Goal: Navigation & Orientation: Find specific page/section

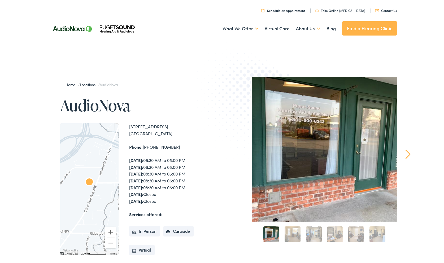
click at [407, 154] on link "Next" at bounding box center [407, 155] width 5 height 10
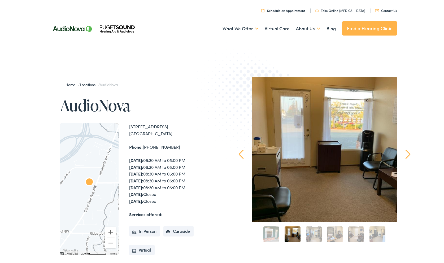
click at [408, 155] on link "Next" at bounding box center [407, 155] width 5 height 10
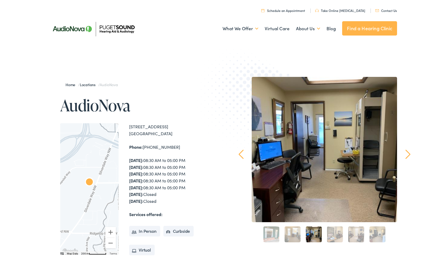
click at [405, 152] on div "Home / Locations / AudioNova AudioNova ← Move left → Move right ↑ Move up ↓ Mov…" at bounding box center [222, 191] width 444 height 282
click at [410, 154] on link "Next" at bounding box center [407, 155] width 5 height 10
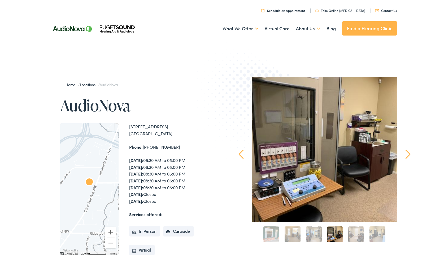
click at [410, 154] on link "Next" at bounding box center [407, 155] width 5 height 10
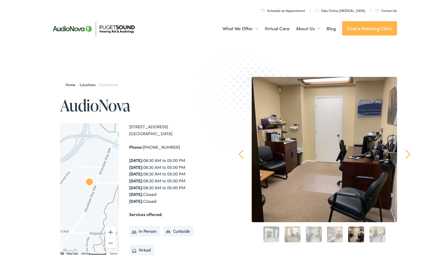
click at [410, 154] on link "Next" at bounding box center [407, 155] width 5 height 10
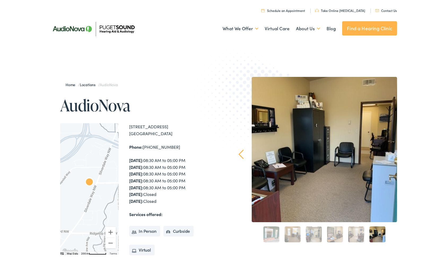
click at [410, 154] on div "Home / Locations / AudioNova AudioNova ← Move left → Move right ↑ Move up ↓ Mov…" at bounding box center [222, 191] width 444 height 282
